Goal: Task Accomplishment & Management: Use online tool/utility

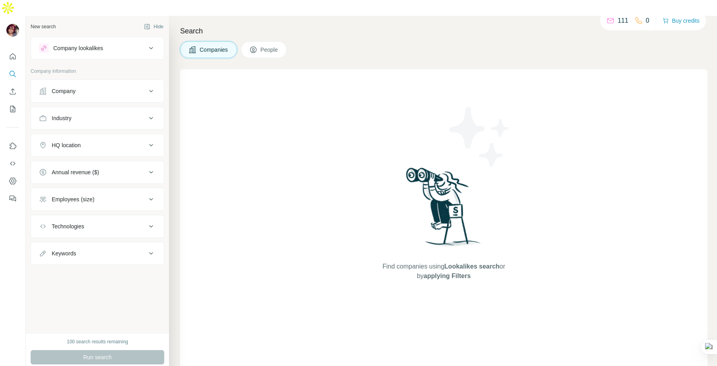
click at [122, 43] on div "Company lookalikes" at bounding box center [92, 48] width 107 height 10
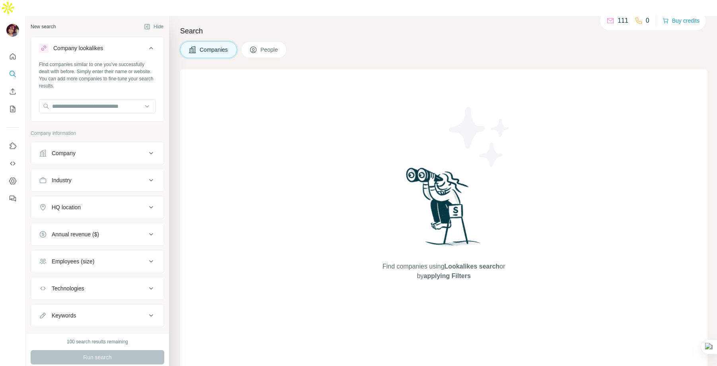
click at [122, 43] on div "Company lookalikes" at bounding box center [92, 48] width 107 height 10
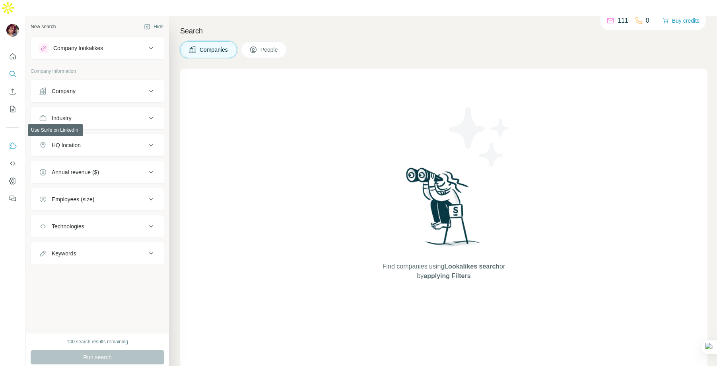
click at [13, 142] on icon "Use Surfe on LinkedIn" at bounding box center [13, 146] width 8 height 8
click at [92, 81] on button "Company" at bounding box center [97, 90] width 133 height 19
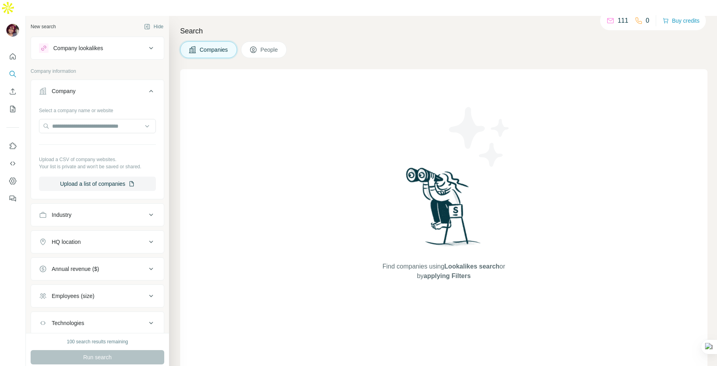
click at [153, 86] on icon at bounding box center [151, 91] width 10 height 10
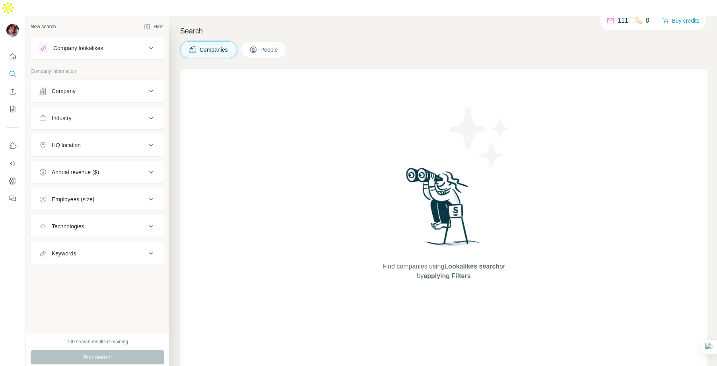
click at [114, 114] on div "Industry" at bounding box center [92, 118] width 107 height 8
click at [104, 134] on input at bounding box center [93, 138] width 98 height 9
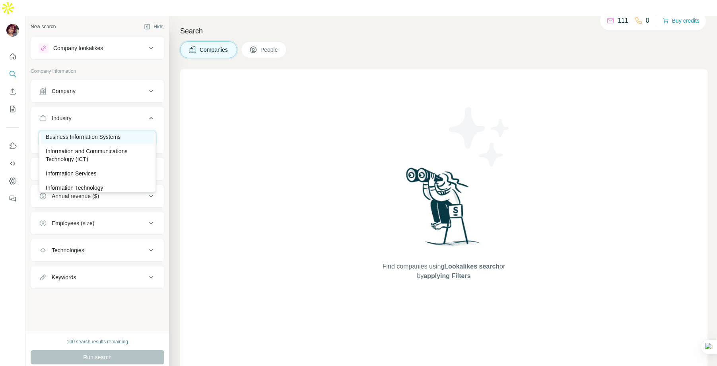
scroll to position [37, 0]
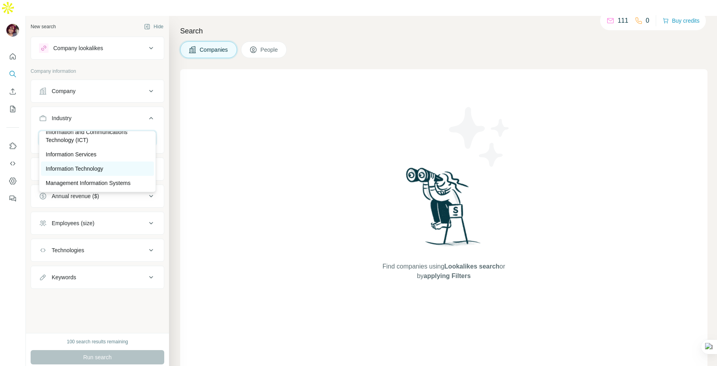
type input "*****"
click at [94, 167] on p "Information Technology" at bounding box center [75, 169] width 58 height 8
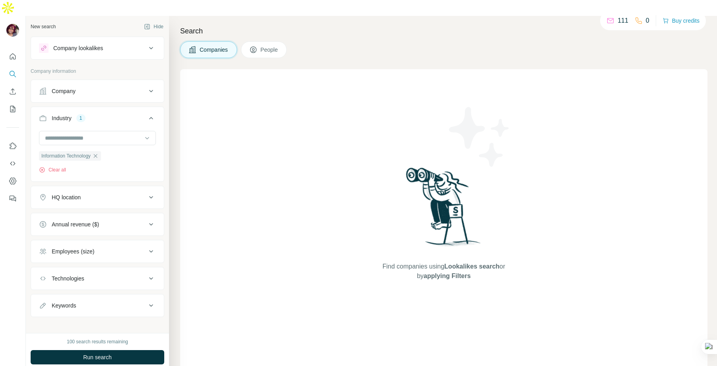
click at [109, 193] on div "HQ location" at bounding box center [92, 197] width 107 height 8
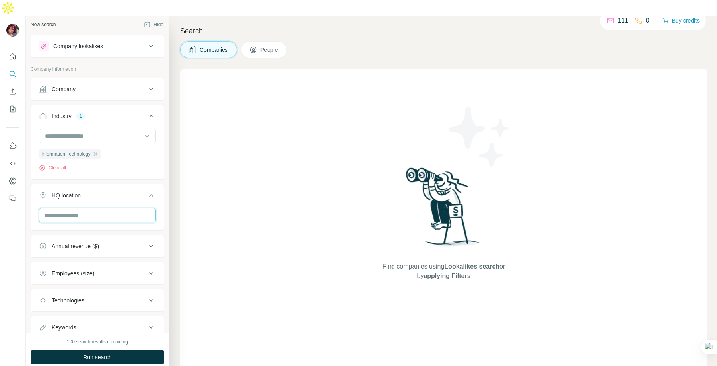
click at [96, 208] on input "text" at bounding box center [97, 215] width 117 height 14
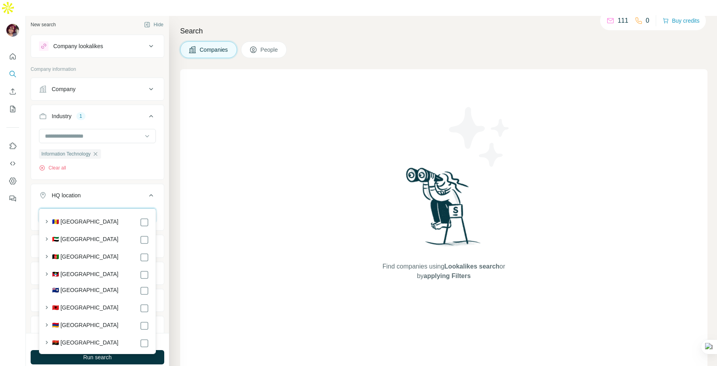
scroll to position [2, 0]
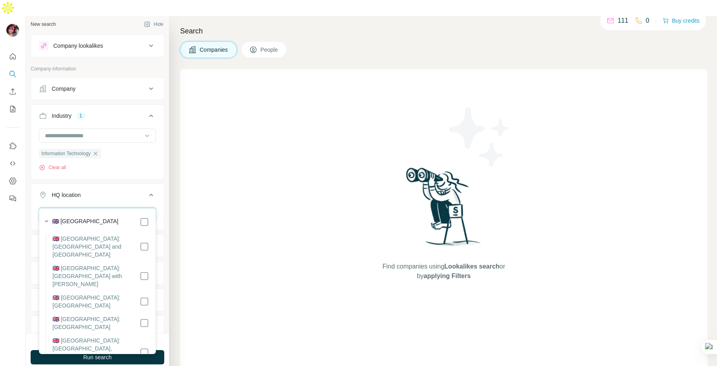
type input "********"
click at [97, 219] on label "🇬🇧 [GEOGRAPHIC_DATA]" at bounding box center [85, 222] width 66 height 10
click at [96, 220] on label "🇬🇧 [GEOGRAPHIC_DATA]" at bounding box center [85, 222] width 66 height 10
click at [14, 229] on div at bounding box center [13, 199] width 26 height 366
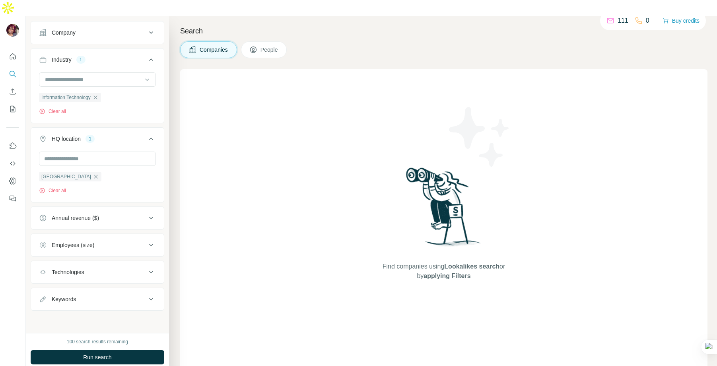
scroll to position [59, 0]
click at [103, 353] on span "Run search" at bounding box center [97, 357] width 29 height 8
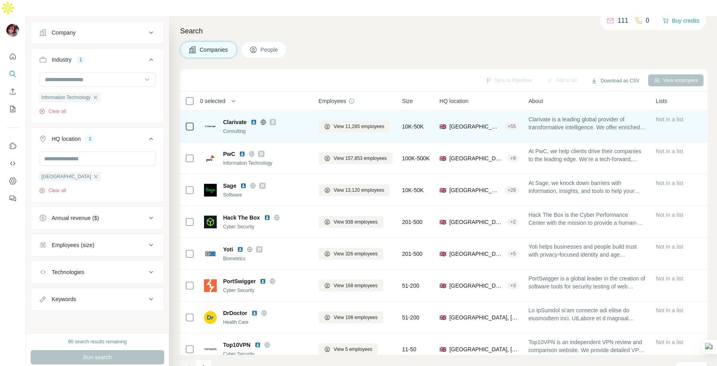
click at [662, 116] on span "Not in a list" at bounding box center [669, 119] width 27 height 6
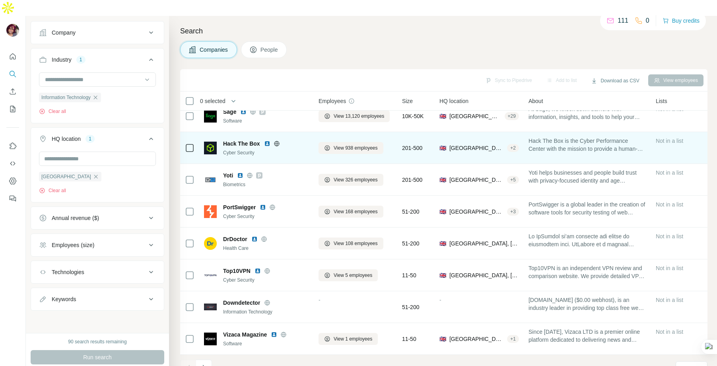
scroll to position [0, 0]
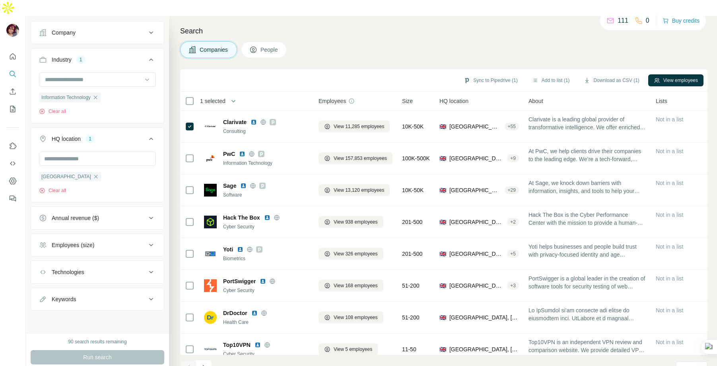
click at [259, 41] on button "People" at bounding box center [264, 49] width 46 height 17
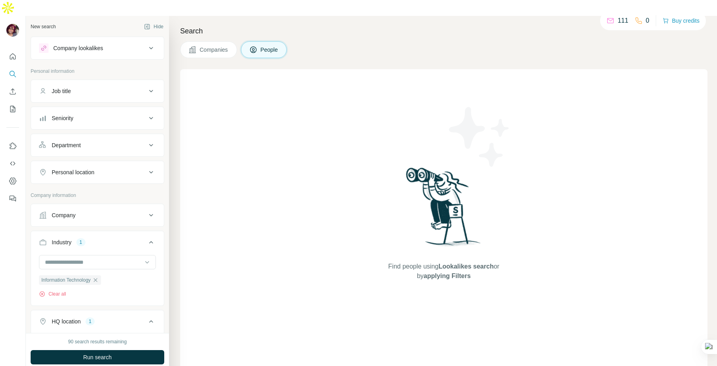
click at [121, 81] on button "Job title" at bounding box center [97, 90] width 133 height 19
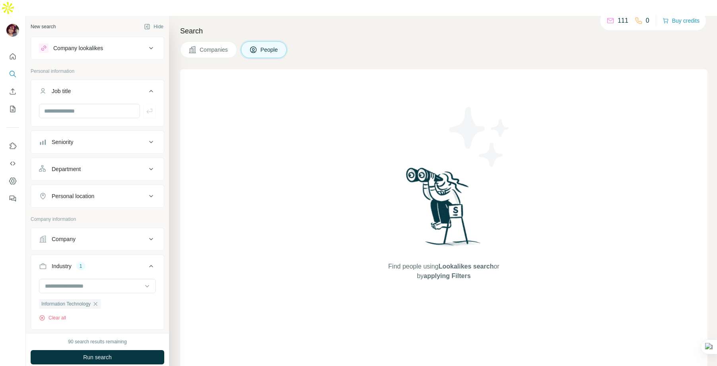
click at [148, 86] on icon at bounding box center [151, 91] width 10 height 10
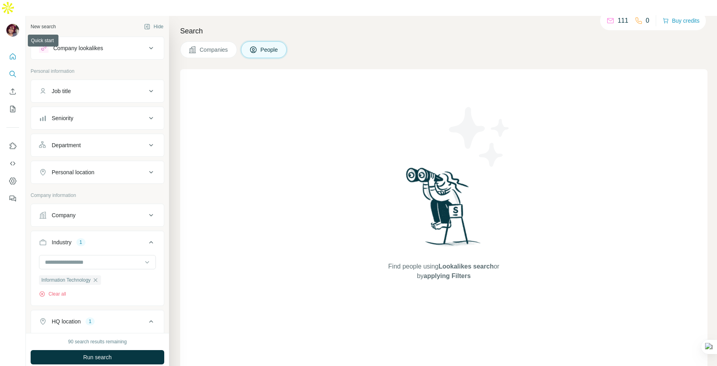
click at [16, 52] on icon "Quick start" at bounding box center [13, 56] width 8 height 8
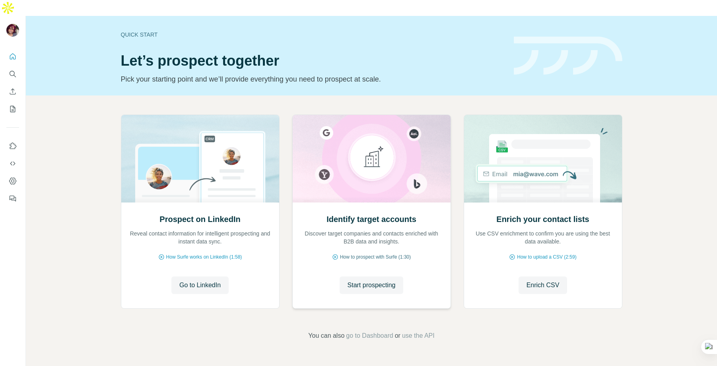
click at [374, 253] on span "How to prospect with Surfe (1:30)" at bounding box center [375, 256] width 71 height 7
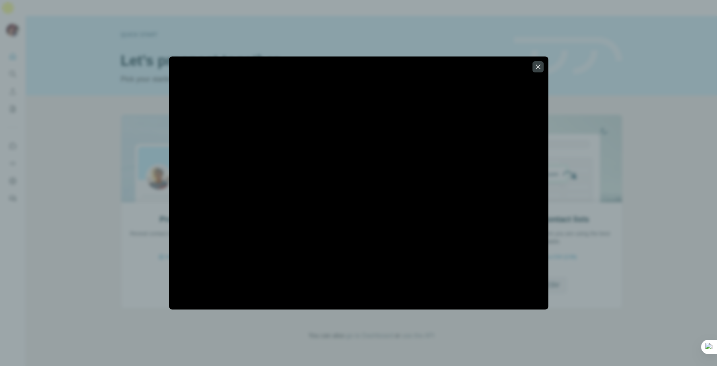
click at [539, 66] on icon "button" at bounding box center [538, 67] width 8 height 8
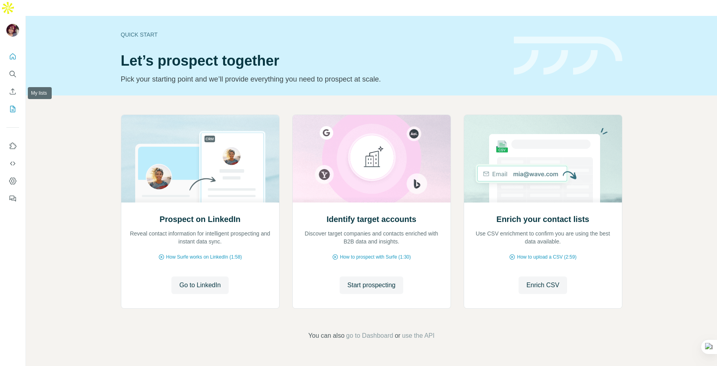
click at [10, 106] on icon "My lists" at bounding box center [12, 109] width 5 height 6
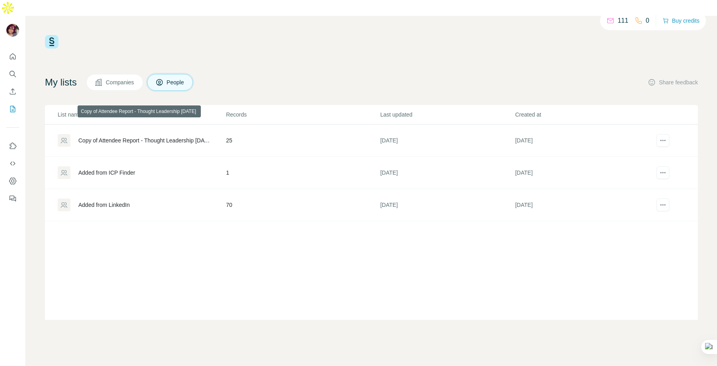
click at [101, 136] on div "Copy of Attendee Report - Thought Leadership [DATE]" at bounding box center [145, 140] width 134 height 8
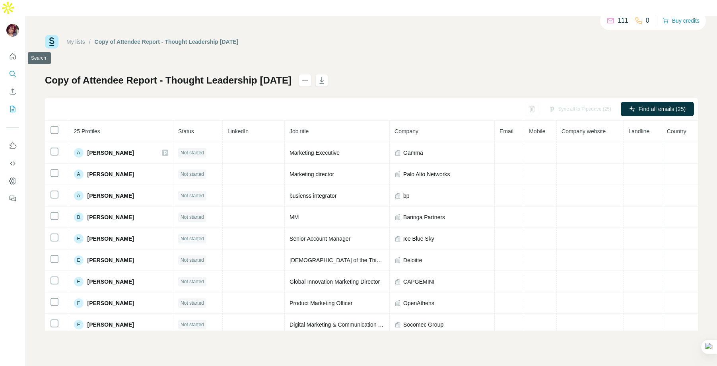
click at [15, 70] on icon "Search" at bounding box center [13, 74] width 8 height 8
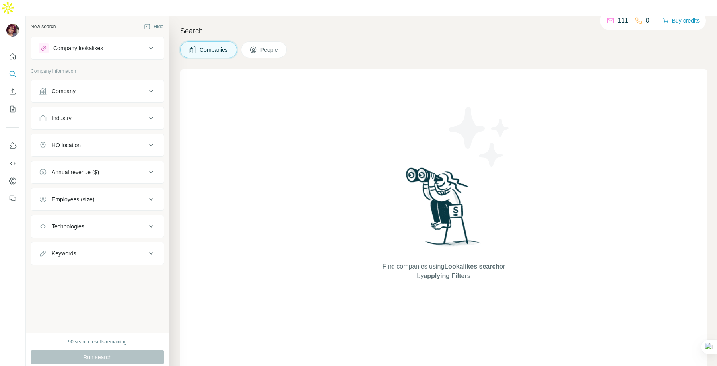
click at [260, 41] on button "People" at bounding box center [264, 49] width 46 height 17
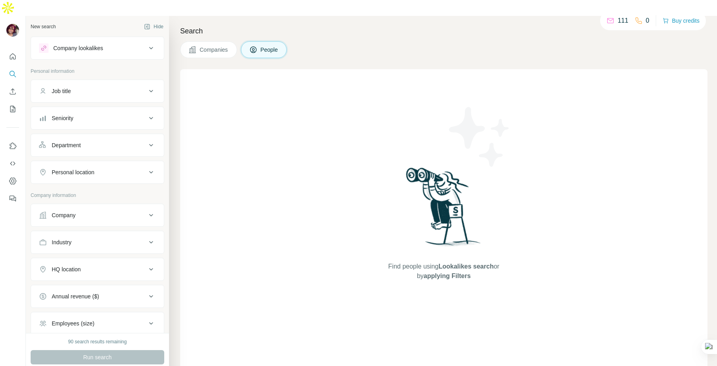
click at [109, 141] on div "Department" at bounding box center [92, 145] width 107 height 8
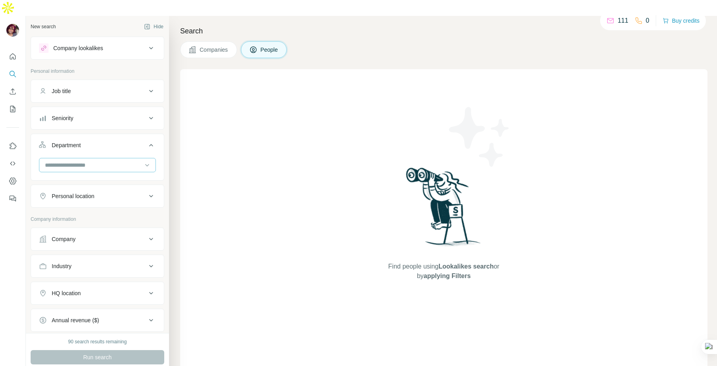
click at [108, 161] on input at bounding box center [93, 165] width 98 height 9
type input "***"
click at [97, 162] on div "Marketing and Advertising" at bounding box center [97, 167] width 113 height 14
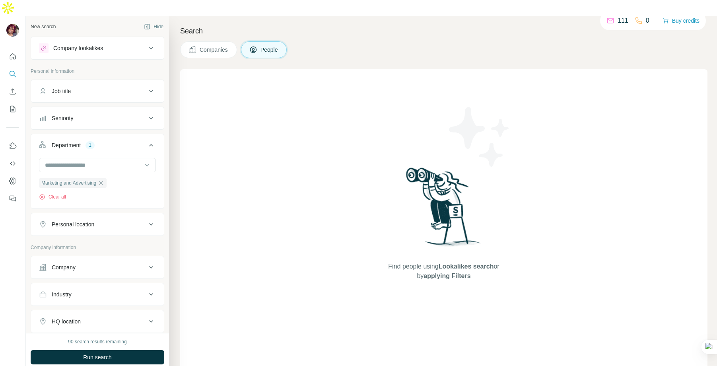
click at [101, 114] on div "Seniority" at bounding box center [92, 118] width 107 height 8
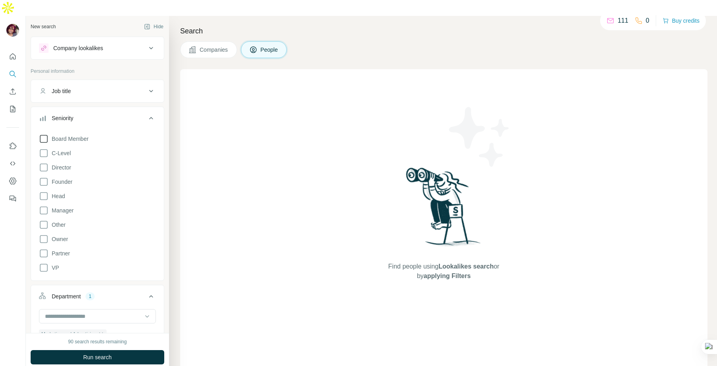
click at [44, 134] on icon at bounding box center [44, 139] width 10 height 10
click at [43, 135] on icon at bounding box center [44, 139] width 8 height 8
click at [47, 163] on icon at bounding box center [44, 168] width 10 height 10
click at [43, 191] on icon at bounding box center [44, 196] width 10 height 10
click at [45, 206] on icon at bounding box center [44, 211] width 10 height 10
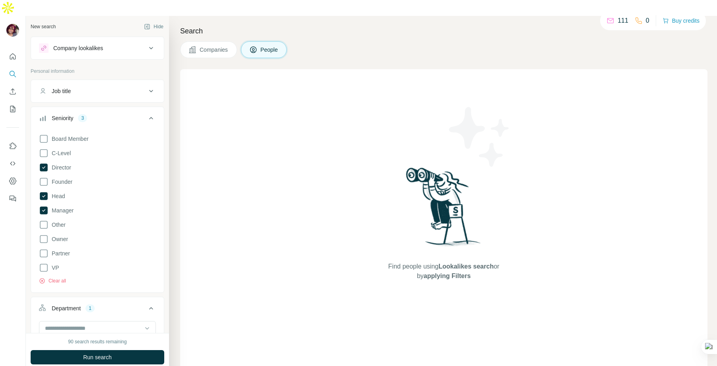
click at [29, 205] on div "New search Hide Company lookalikes Personal information Job title Seniority 3 B…" at bounding box center [97, 174] width 143 height 317
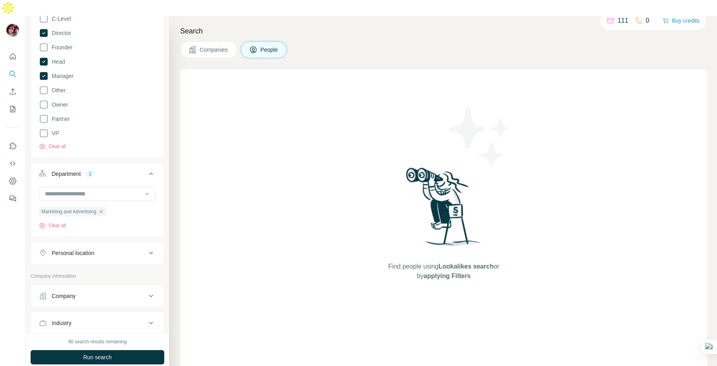
scroll to position [122, 0]
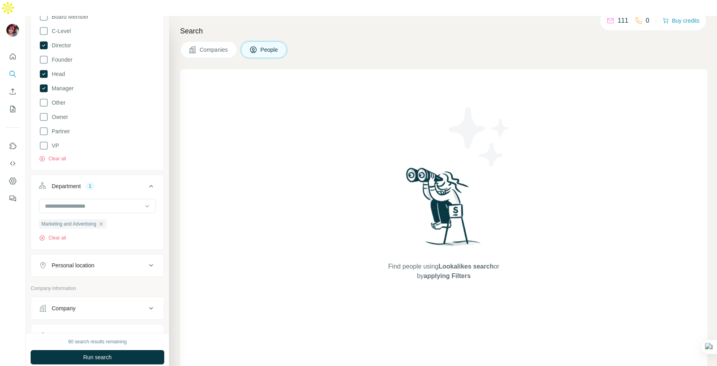
click at [99, 264] on div "Company lookalikes Personal information Job title Seniority 3 Board Member C-Le…" at bounding box center [98, 220] width 134 height 610
click at [102, 256] on button "Personal location" at bounding box center [97, 265] width 133 height 19
click at [82, 278] on input "text" at bounding box center [97, 285] width 117 height 14
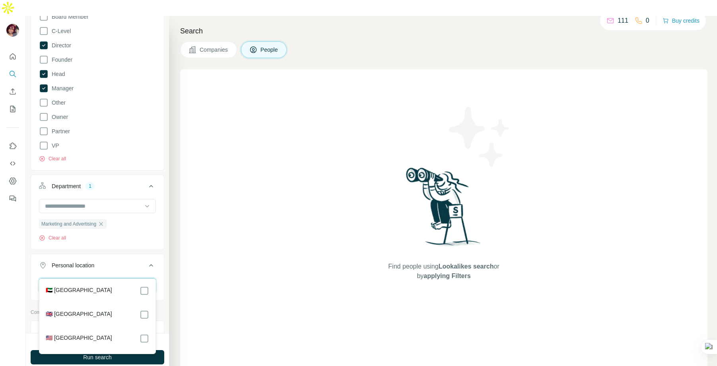
type input "******"
click at [123, 156] on ul "Job title Seniority 3 Board Member C-Level Director Founder Head Manager Other …" at bounding box center [98, 128] width 134 height 343
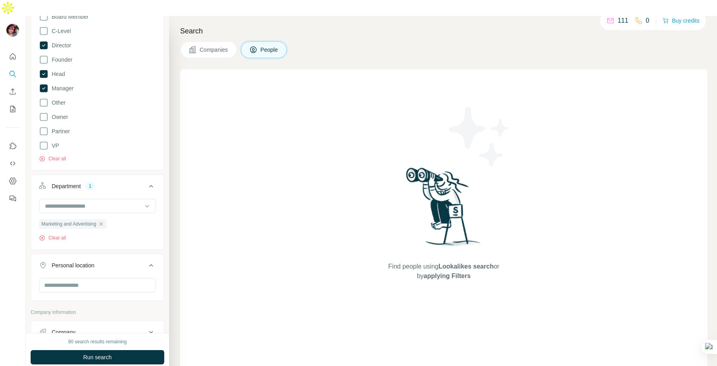
scroll to position [0, 0]
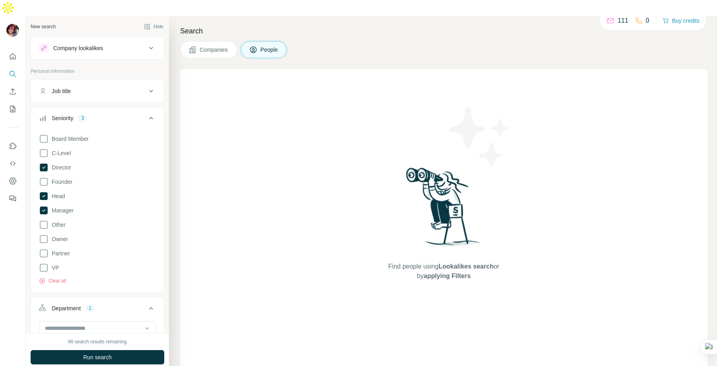
click at [112, 114] on div "Seniority 3" at bounding box center [92, 118] width 107 height 8
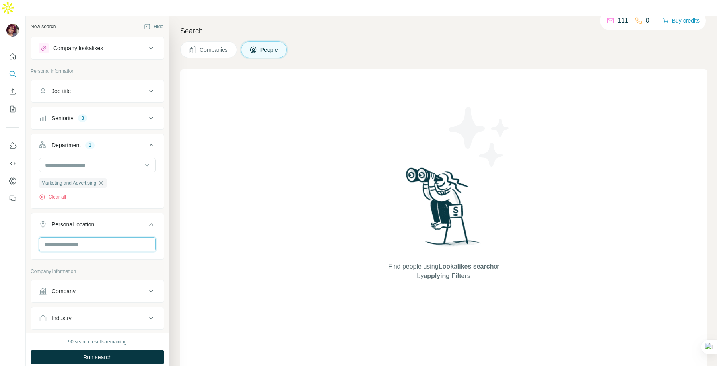
click at [80, 237] on input "text" at bounding box center [97, 244] width 117 height 14
type input "******"
click at [27, 260] on div "New search Hide Company lookalikes Personal information Job title Seniority 3 D…" at bounding box center [97, 174] width 143 height 317
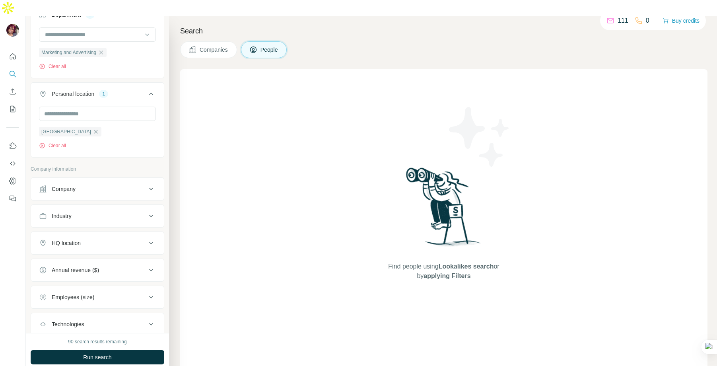
scroll to position [134, 0]
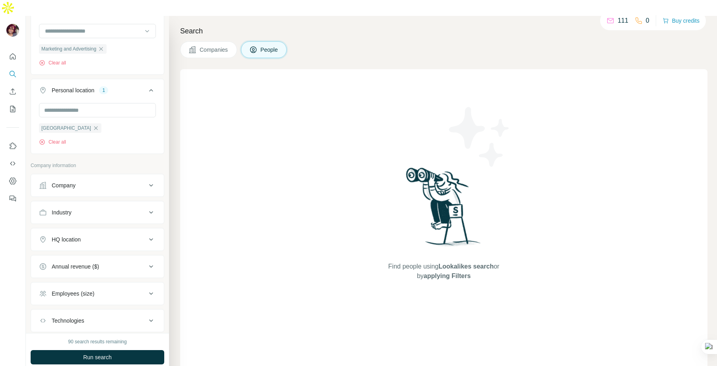
click at [151, 89] on icon at bounding box center [151, 90] width 4 height 2
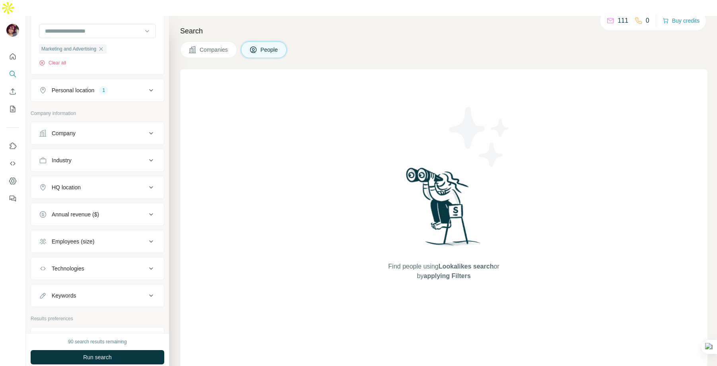
click at [116, 156] on div "Industry" at bounding box center [92, 160] width 107 height 8
click at [103, 176] on input at bounding box center [93, 180] width 98 height 9
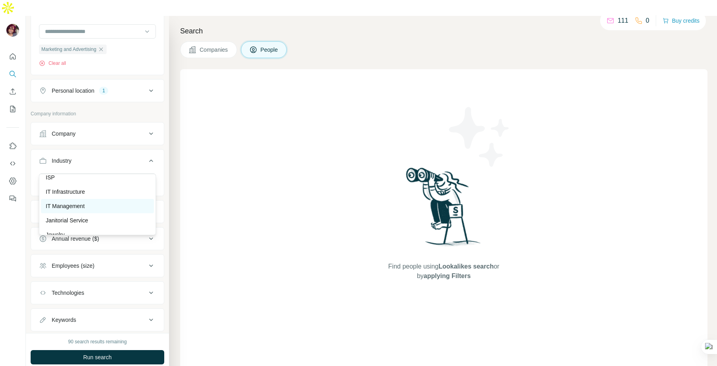
click at [91, 204] on div "IT Management" at bounding box center [97, 206] width 103 height 8
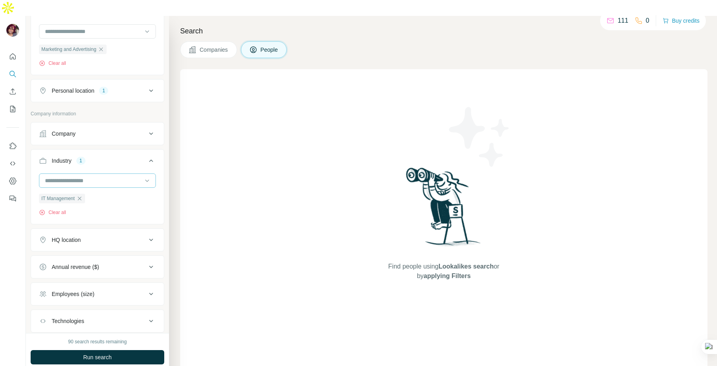
click at [81, 176] on input at bounding box center [93, 180] width 98 height 9
click at [73, 194] on p "IT Infrastructure" at bounding box center [65, 192] width 39 height 8
click at [81, 176] on input at bounding box center [93, 180] width 98 height 9
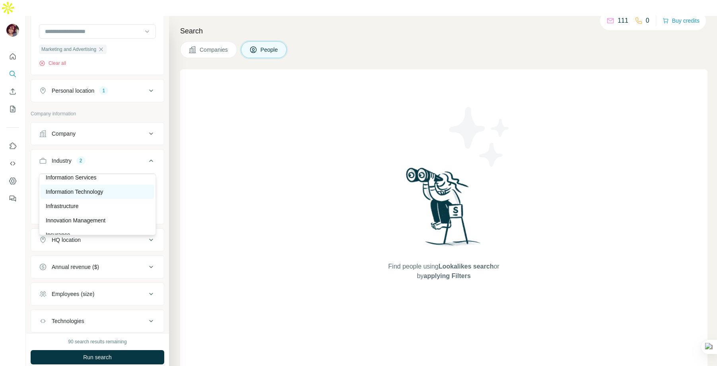
click at [84, 196] on div "Information Technology" at bounding box center [97, 191] width 113 height 14
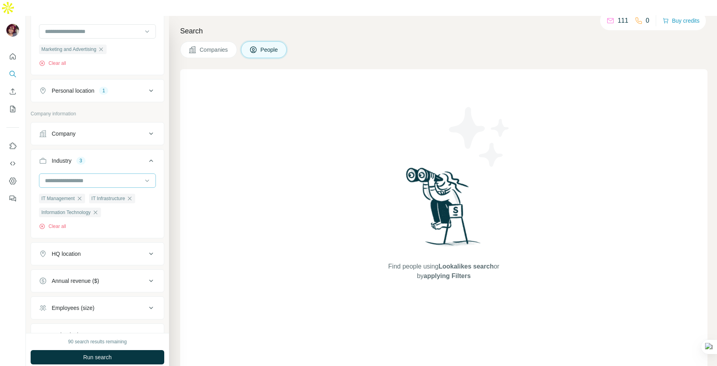
click at [82, 176] on input at bounding box center [93, 180] width 98 height 9
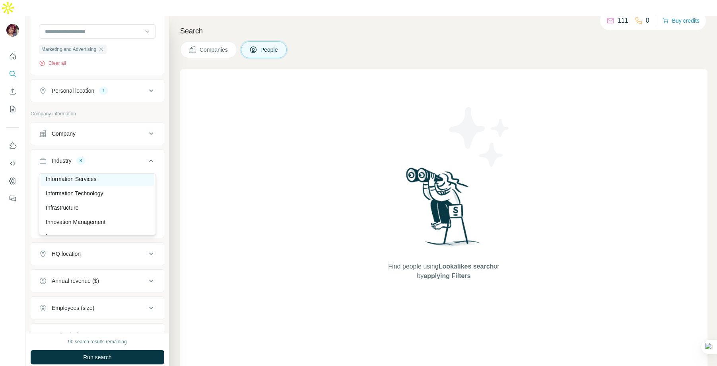
click at [85, 178] on p "Information Services" at bounding box center [71, 179] width 51 height 8
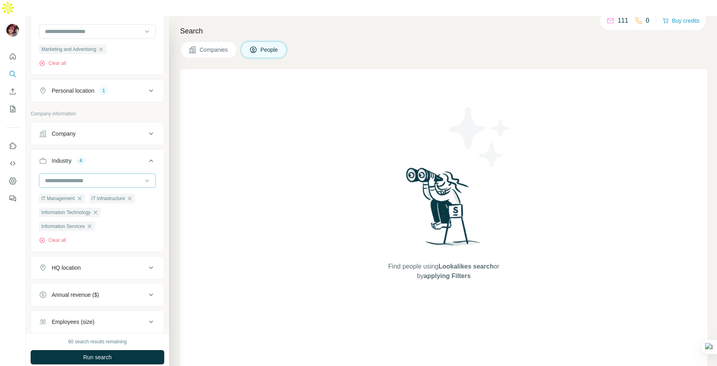
click at [94, 176] on input at bounding box center [93, 180] width 98 height 9
click at [88, 181] on p "Information and Communications Technology (ICT)" at bounding box center [97, 183] width 103 height 16
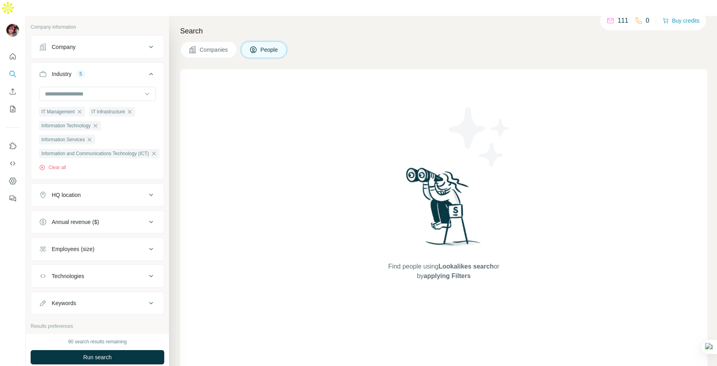
scroll to position [225, 0]
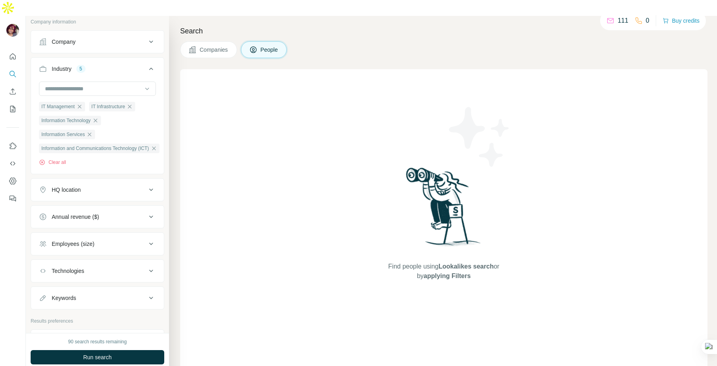
click at [108, 240] on div "Employees (size)" at bounding box center [92, 244] width 107 height 8
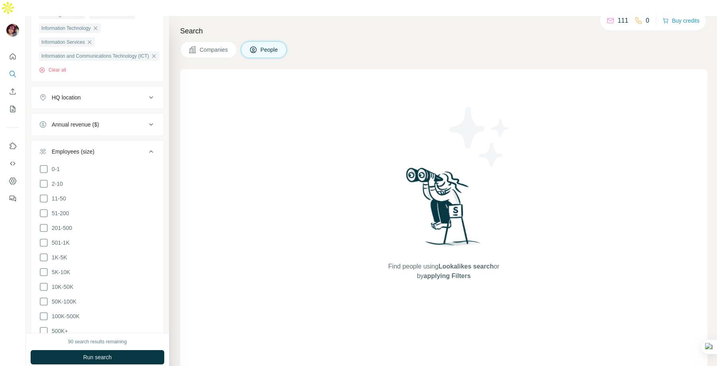
scroll to position [318, 0]
click at [45, 223] on icon at bounding box center [44, 228] width 10 height 10
drag, startPoint x: 43, startPoint y: 228, endPoint x: 44, endPoint y: 240, distance: 12.0
click at [43, 237] on icon at bounding box center [44, 242] width 10 height 10
click at [44, 252] on icon at bounding box center [44, 257] width 10 height 10
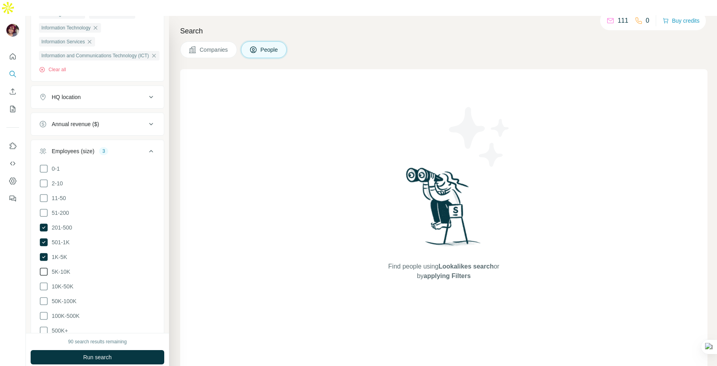
click at [43, 267] on icon at bounding box center [44, 272] width 10 height 10
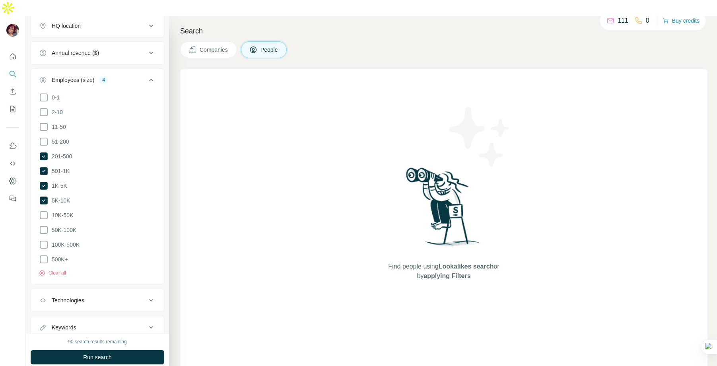
scroll to position [404, 0]
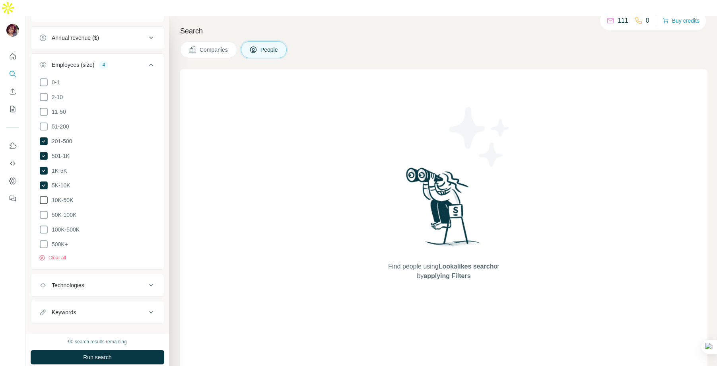
click at [46, 195] on icon at bounding box center [44, 200] width 10 height 10
drag, startPoint x: 45, startPoint y: 194, endPoint x: 47, endPoint y: 202, distance: 8.4
click at [45, 210] on icon at bounding box center [44, 215] width 10 height 10
drag, startPoint x: 46, startPoint y: 208, endPoint x: 47, endPoint y: 225, distance: 17.9
click at [47, 225] on icon at bounding box center [44, 229] width 8 height 8
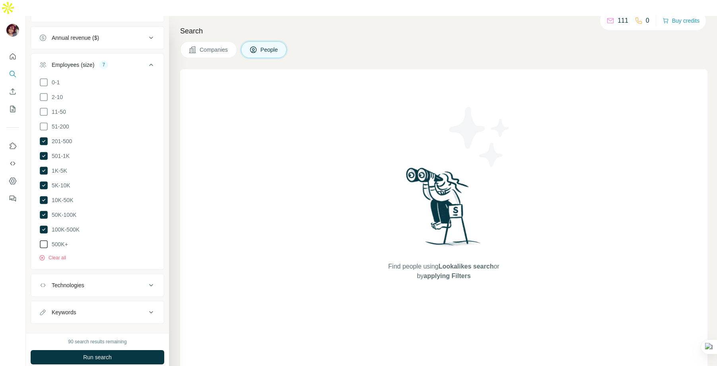
click at [46, 239] on icon at bounding box center [44, 244] width 10 height 10
click at [28, 230] on div "New search Hide Company lookalikes Personal information Job title Seniority 3 D…" at bounding box center [97, 174] width 143 height 317
click at [154, 60] on icon at bounding box center [151, 65] width 10 height 10
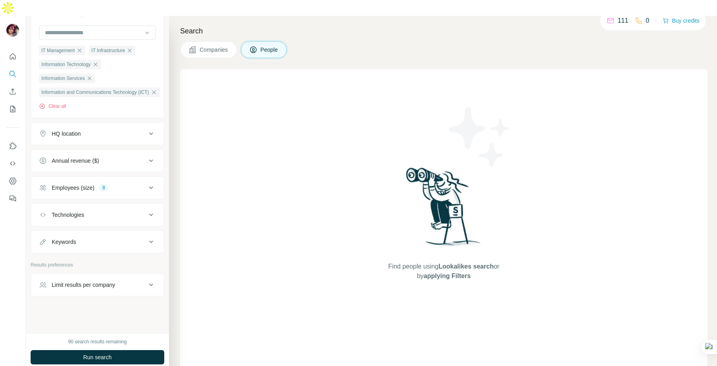
scroll to position [283, 0]
click at [116, 211] on div "Technologies" at bounding box center [92, 215] width 107 height 8
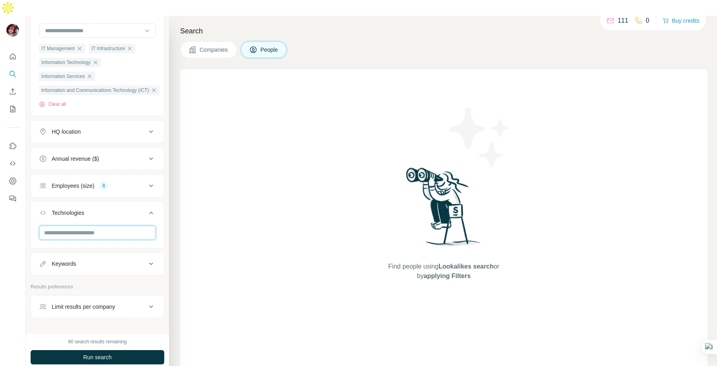
click at [105, 225] on input "text" at bounding box center [97, 232] width 117 height 14
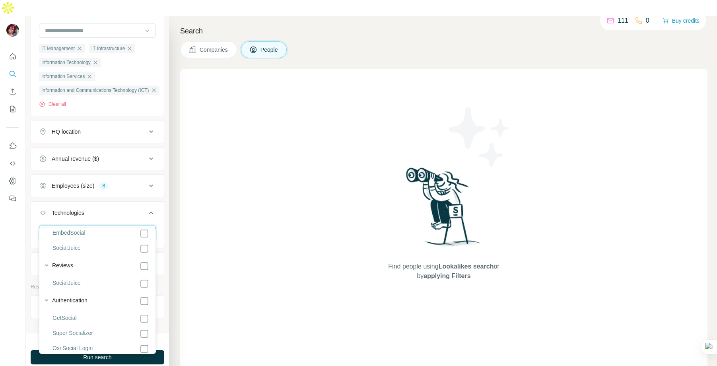
scroll to position [196, 0]
type input "******"
click at [23, 261] on div at bounding box center [13, 199] width 26 height 366
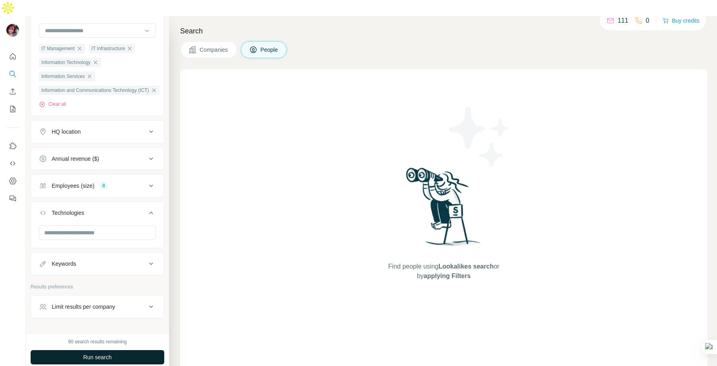
click at [109, 353] on span "Run search" at bounding box center [97, 357] width 29 height 8
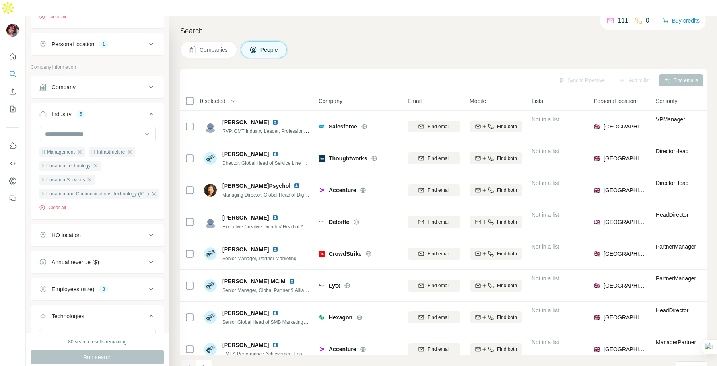
scroll to position [0, 0]
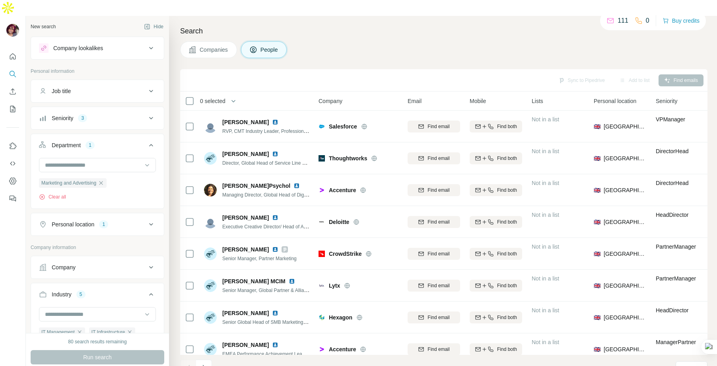
click at [82, 365] on button "Save search" at bounding box center [89, 373] width 41 height 8
click at [96, 323] on div "Save search" at bounding box center [112, 327] width 84 height 16
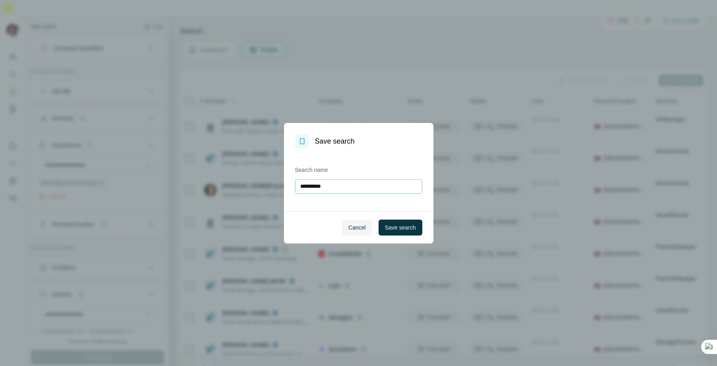
drag, startPoint x: 330, startPoint y: 184, endPoint x: 295, endPoint y: 183, distance: 35.4
click at [295, 183] on input "**********" at bounding box center [358, 186] width 127 height 14
type input "**********"
click at [393, 225] on span "Save search" at bounding box center [400, 227] width 31 height 8
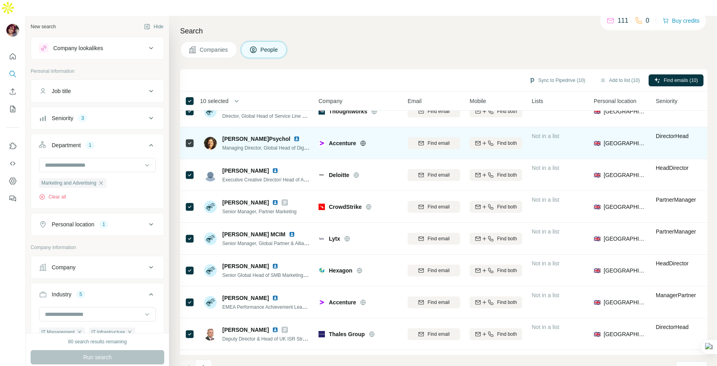
scroll to position [74, 0]
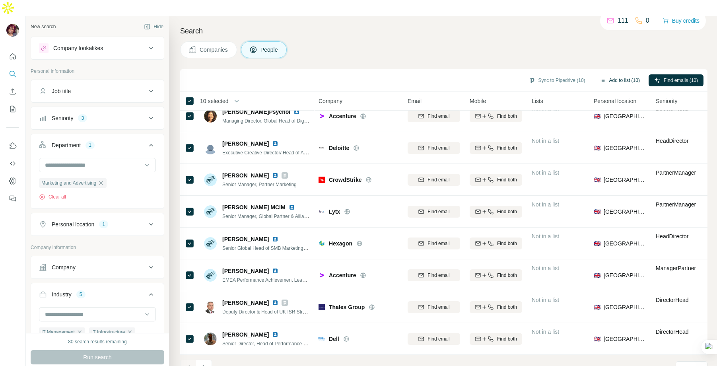
click at [613, 74] on button "Add to list (10)" at bounding box center [619, 80] width 51 height 12
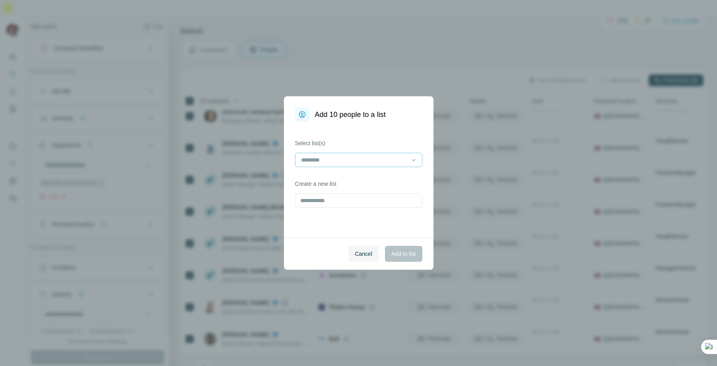
click at [366, 162] on input at bounding box center [353, 159] width 107 height 9
click at [289, 196] on div "Select list(s) Create a new list" at bounding box center [358, 180] width 149 height 116
click at [332, 160] on input at bounding box center [353, 159] width 107 height 9
click at [312, 201] on input "text" at bounding box center [358, 200] width 127 height 14
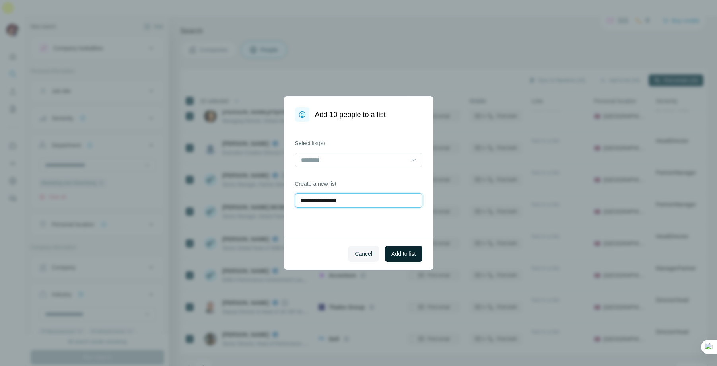
type input "**********"
click at [414, 256] on span "Add to list" at bounding box center [403, 254] width 24 height 8
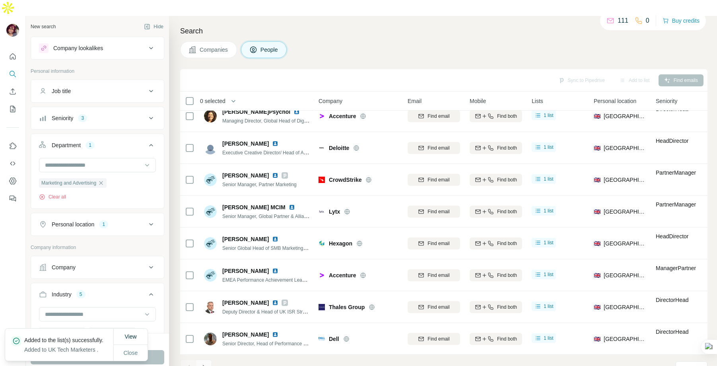
click at [208, 359] on button "Navigate to next page" at bounding box center [204, 367] width 16 height 16
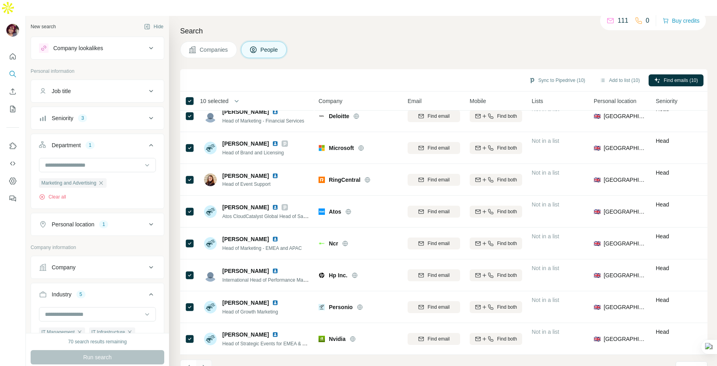
click at [206, 363] on icon "Navigate to next page" at bounding box center [204, 367] width 8 height 8
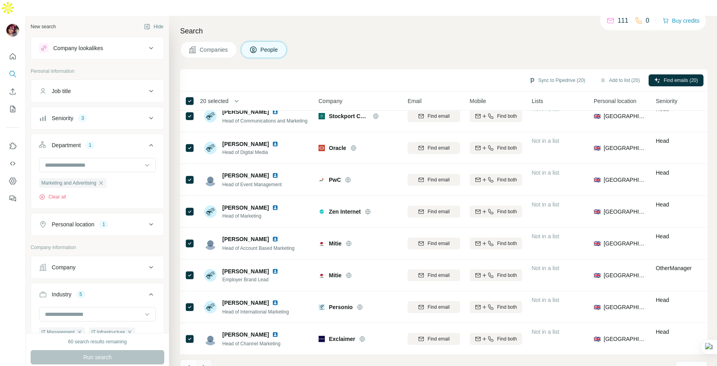
click at [204, 365] on icon "Navigate to next page" at bounding box center [203, 367] width 3 height 5
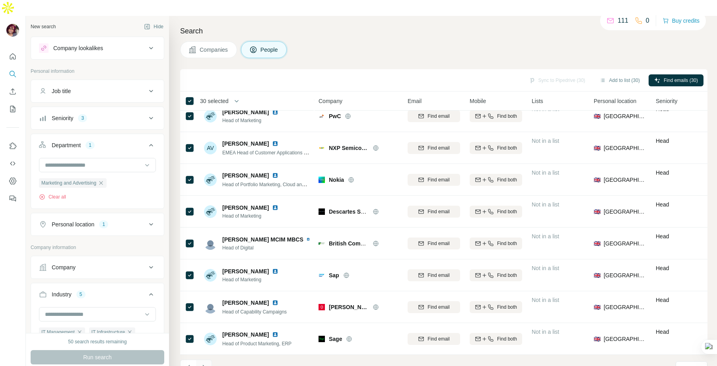
click at [202, 363] on icon "Navigate to next page" at bounding box center [204, 367] width 8 height 8
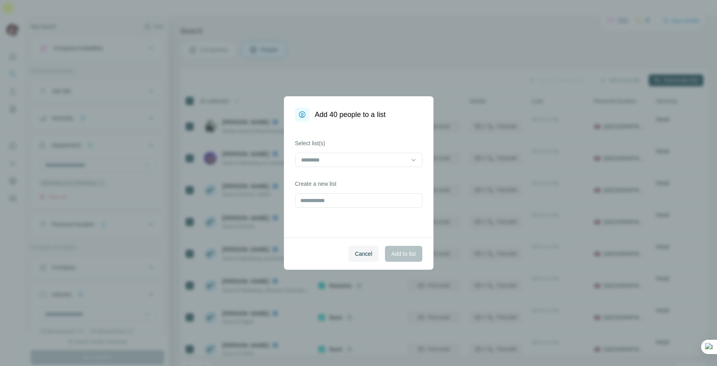
scroll to position [196, 0]
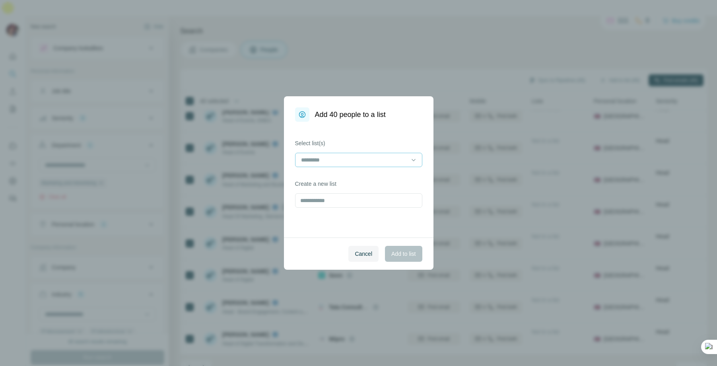
click at [357, 161] on input at bounding box center [353, 159] width 107 height 9
click at [357, 174] on div "UK Tech Marketers" at bounding box center [359, 178] width 114 height 8
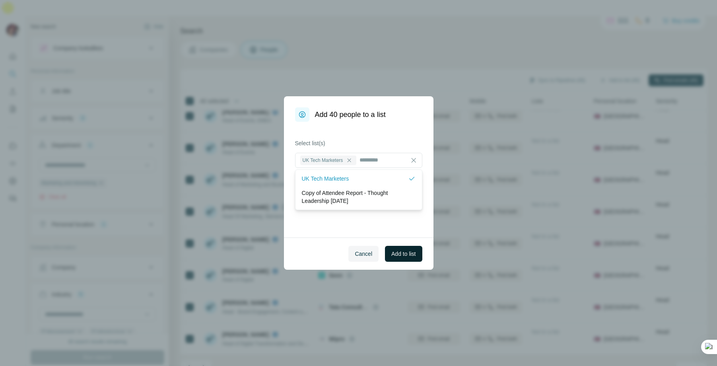
click at [405, 252] on span "Add to list" at bounding box center [403, 254] width 24 height 8
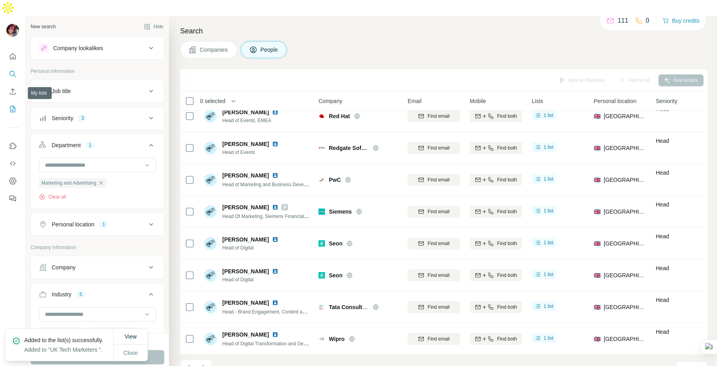
click at [14, 105] on icon "My lists" at bounding box center [13, 109] width 8 height 8
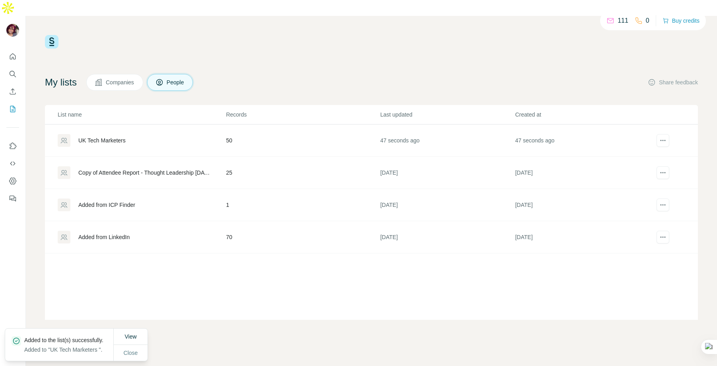
click at [107, 136] on div "UK Tech Marketers" at bounding box center [101, 140] width 47 height 8
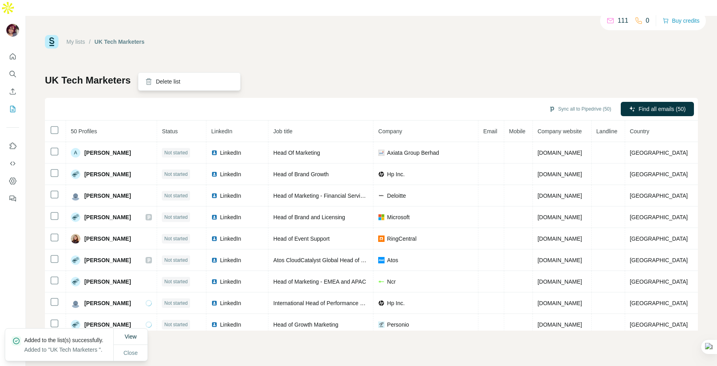
click at [148, 76] on icon "actions" at bounding box center [144, 80] width 8 height 8
click at [211, 74] on div "UK Tech Marketers Sync all to Pipedrive (50) Find all emails (50) 50 Profiles S…" at bounding box center [371, 202] width 653 height 256
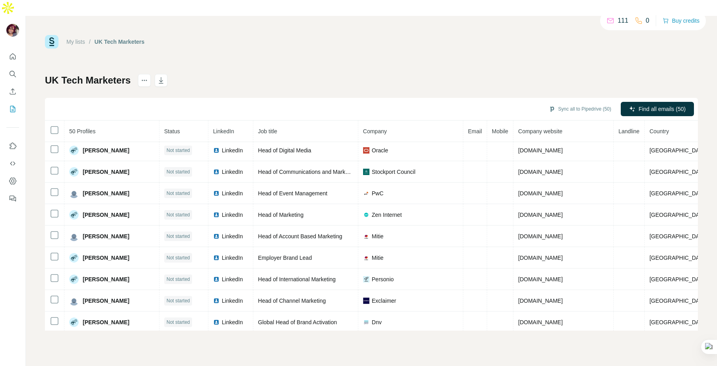
scroll to position [261, 0]
